Goal: Information Seeking & Learning: Learn about a topic

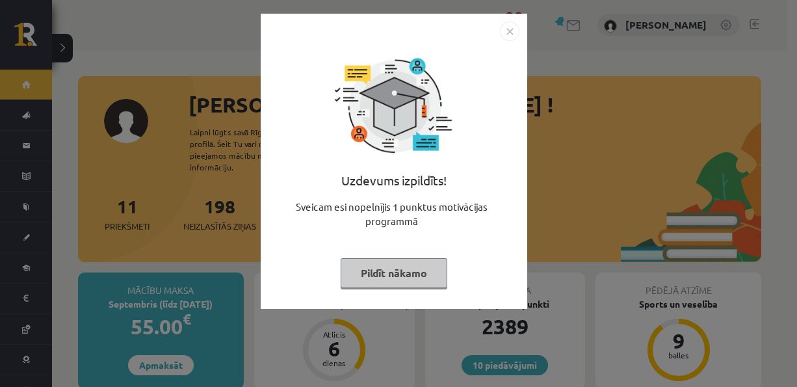
click at [419, 266] on button "Pildīt nākamo" at bounding box center [394, 273] width 107 height 30
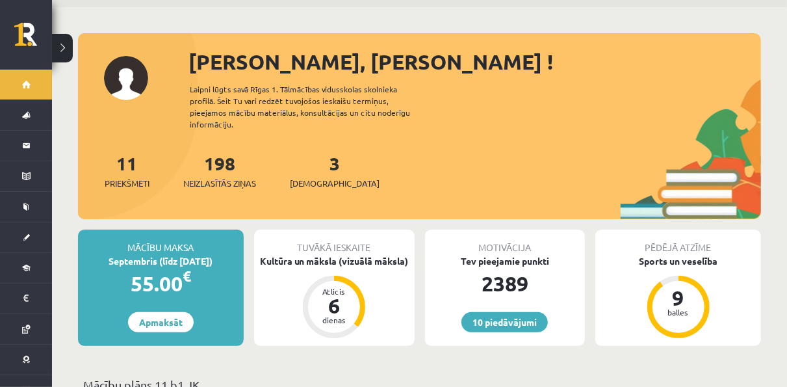
scroll to position [46, 0]
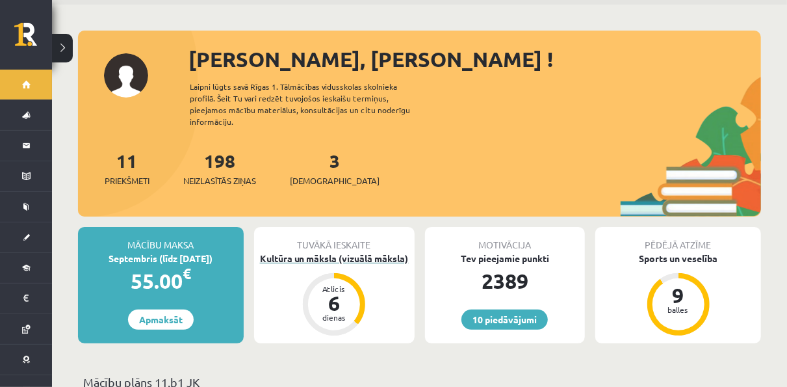
click at [280, 252] on div "Kultūra un māksla (vizuālā māksla)" at bounding box center [334, 259] width 161 height 14
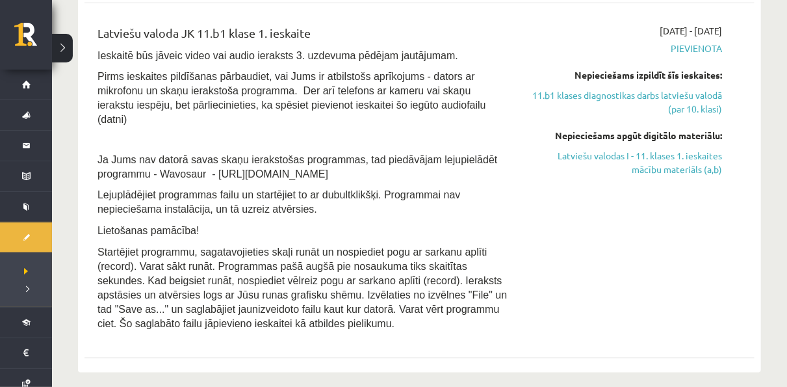
scroll to position [597, 0]
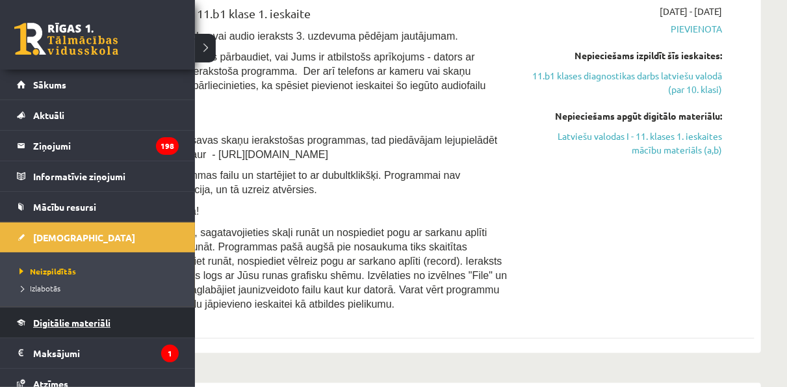
click at [107, 317] on span "Digitālie materiāli" at bounding box center [71, 323] width 77 height 12
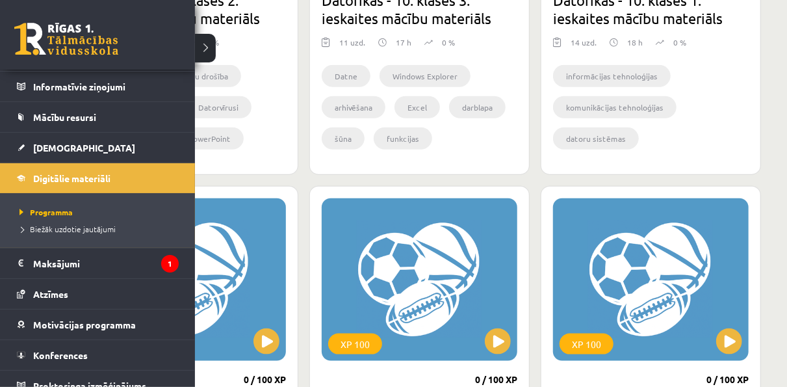
scroll to position [100, 0]
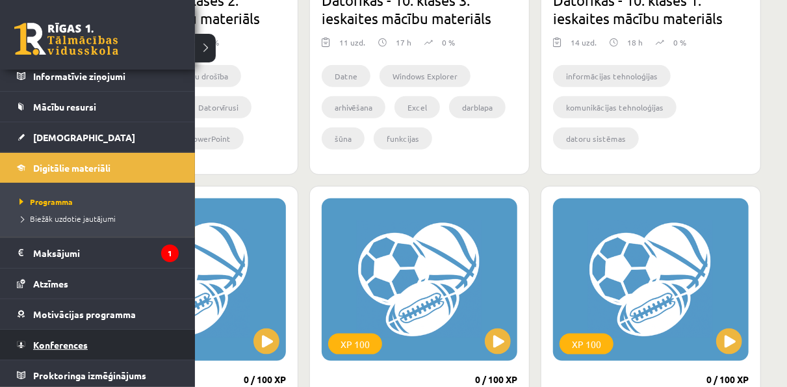
click at [84, 339] on span "Konferences" at bounding box center [60, 345] width 55 height 12
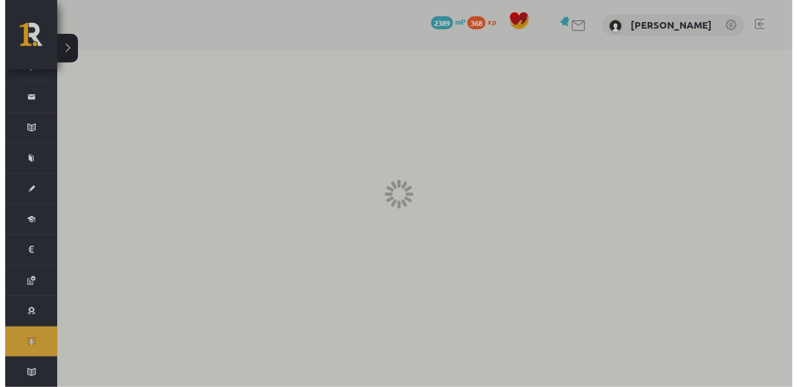
scroll to position [46, 0]
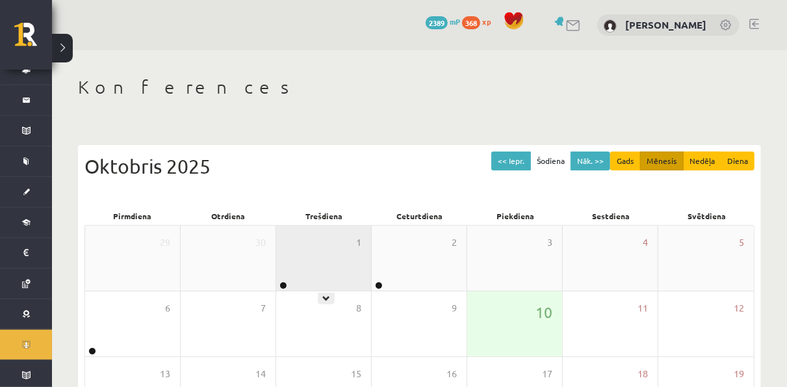
click at [349, 247] on div "1" at bounding box center [323, 258] width 95 height 65
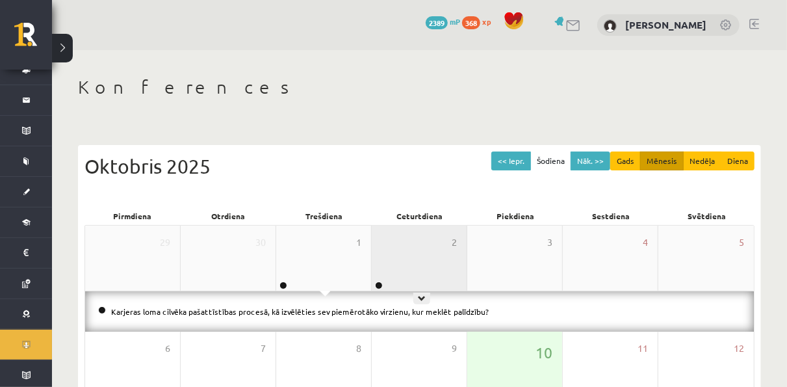
click at [392, 237] on div "2" at bounding box center [419, 258] width 95 height 65
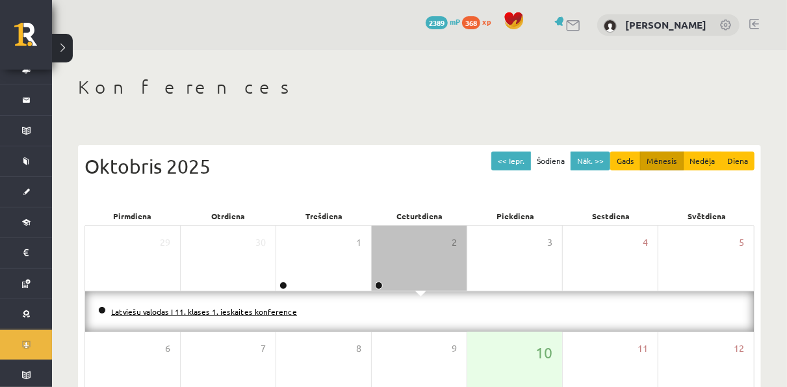
click at [214, 306] on link "Latviešu valodas I 11. klases 1. ieskaites konference" at bounding box center [204, 311] width 186 height 10
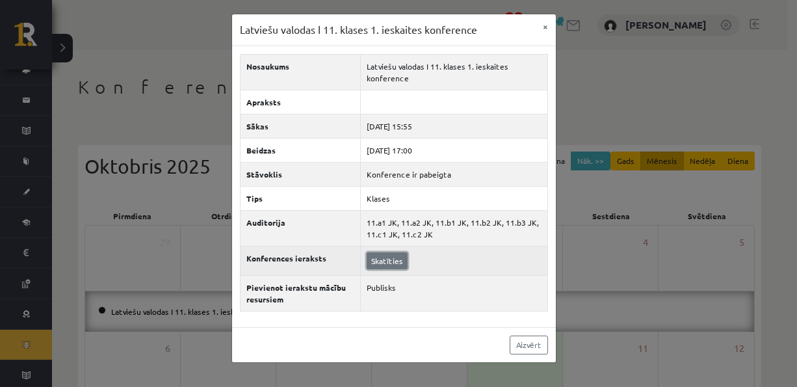
click at [378, 261] on link "Skatīties" at bounding box center [387, 260] width 41 height 17
